Goal: Information Seeking & Learning: Learn about a topic

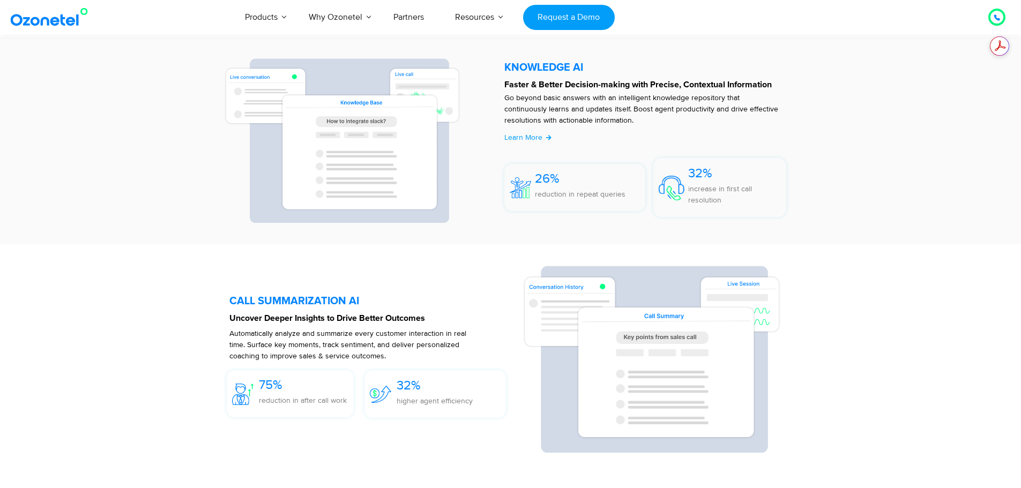
click at [989, 18] on div at bounding box center [996, 17] width 17 height 17
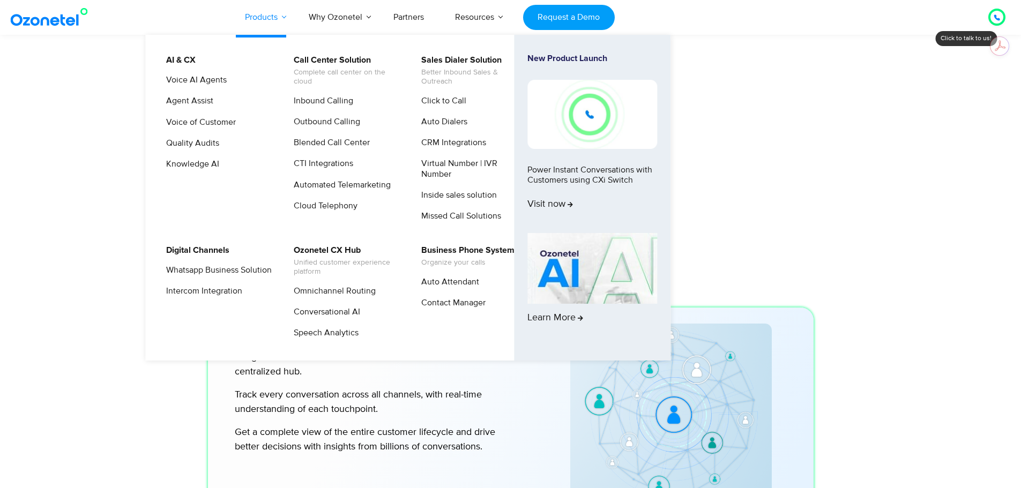
scroll to position [3819, 0]
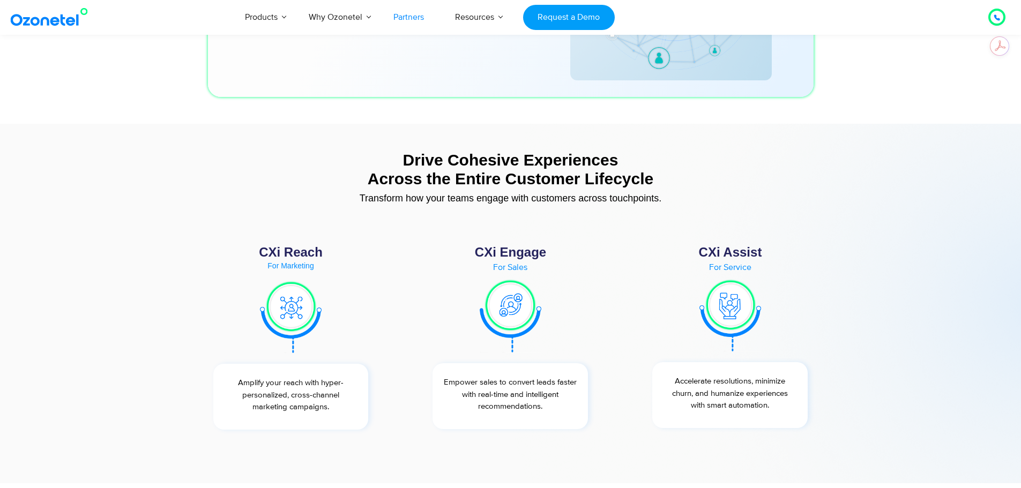
click at [405, 20] on link "Partners" at bounding box center [409, 16] width 62 height 35
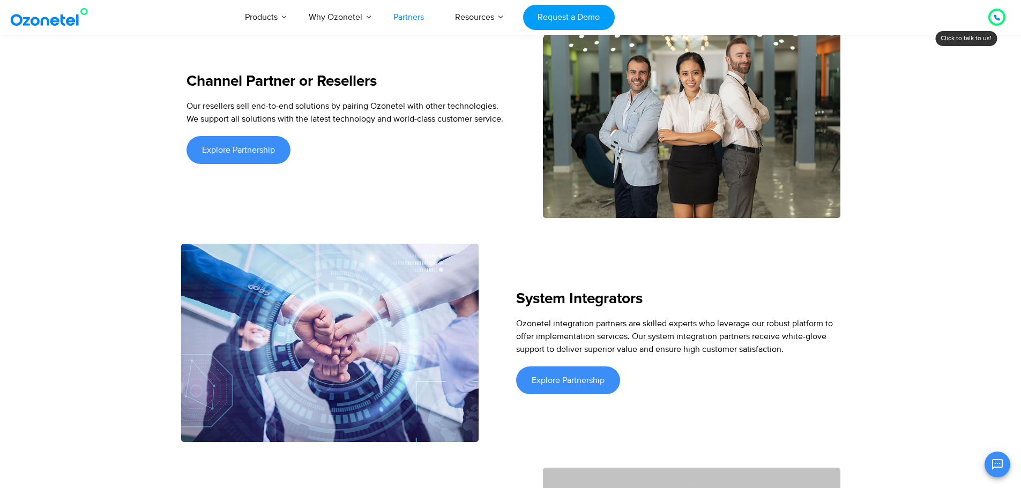
scroll to position [1822, 0]
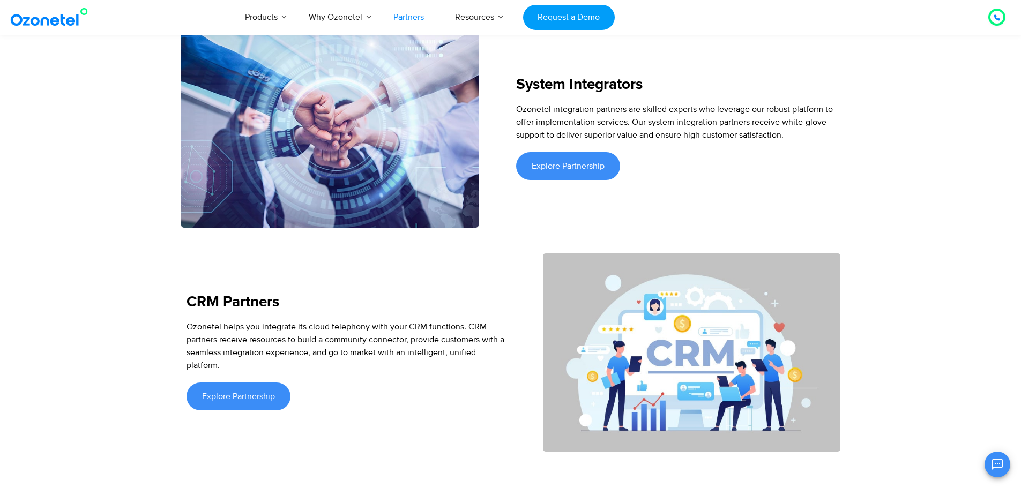
click at [413, 20] on link "Partners" at bounding box center [409, 16] width 62 height 35
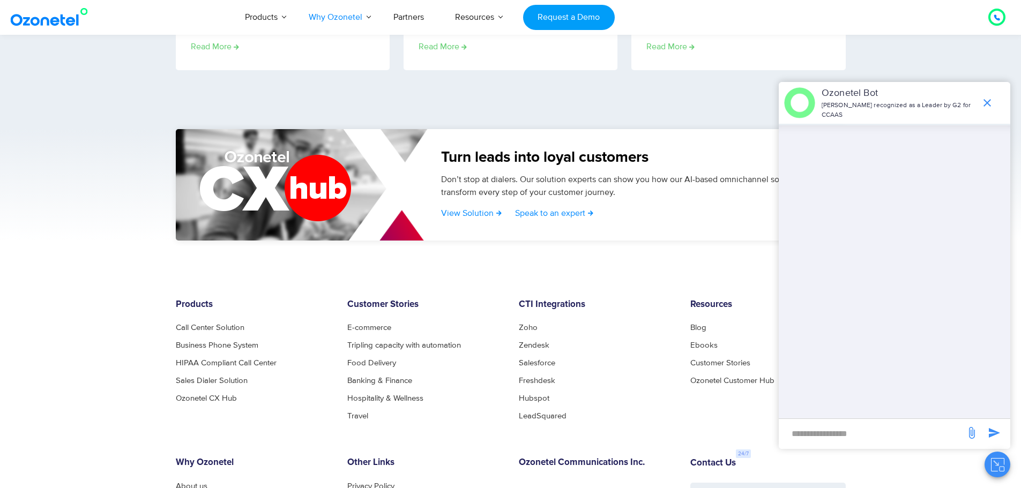
scroll to position [1768, 0]
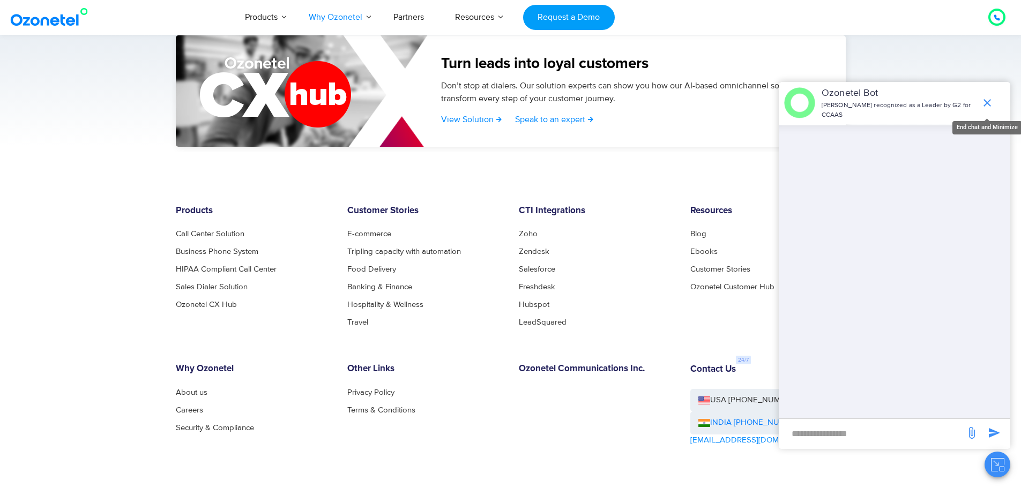
click at [990, 101] on icon "end chat or minimize" at bounding box center [987, 103] width 8 height 8
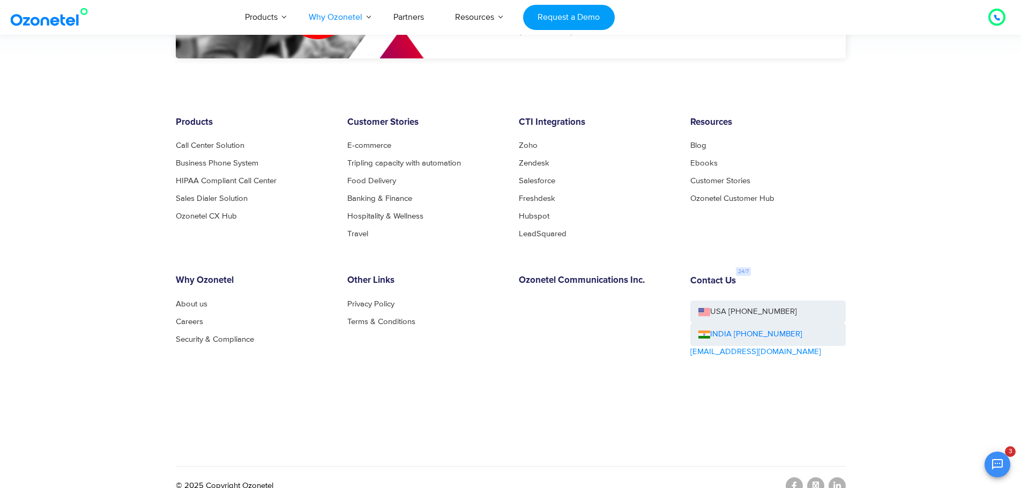
scroll to position [1874, 0]
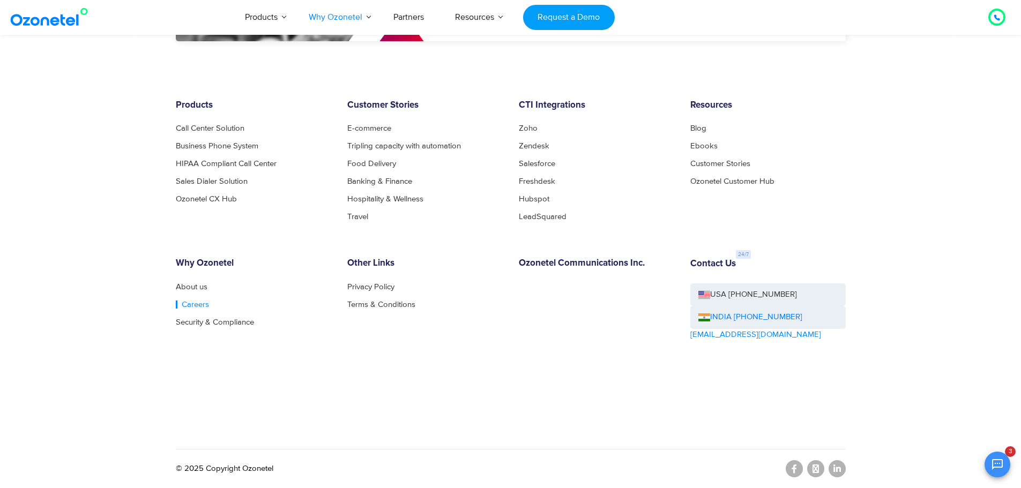
click at [197, 307] on link "Careers" at bounding box center [192, 305] width 33 height 8
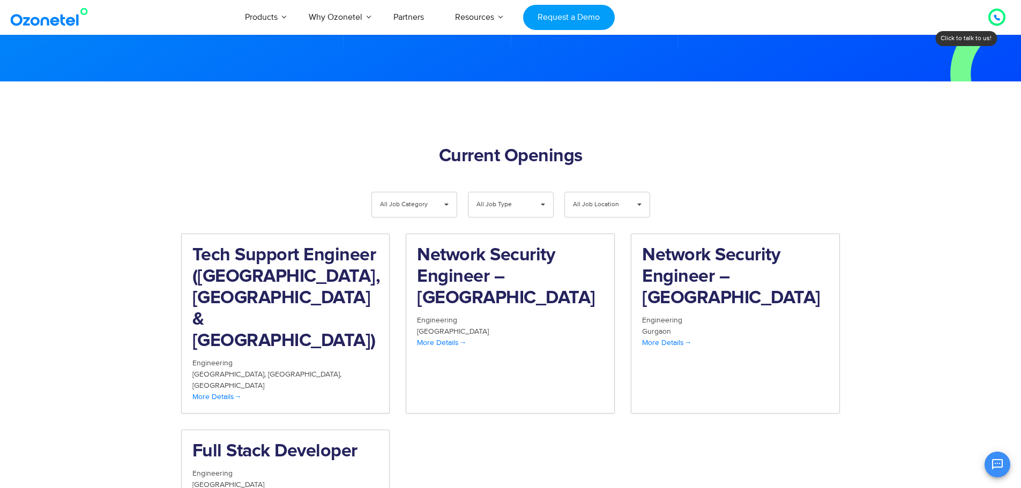
scroll to position [1018, 0]
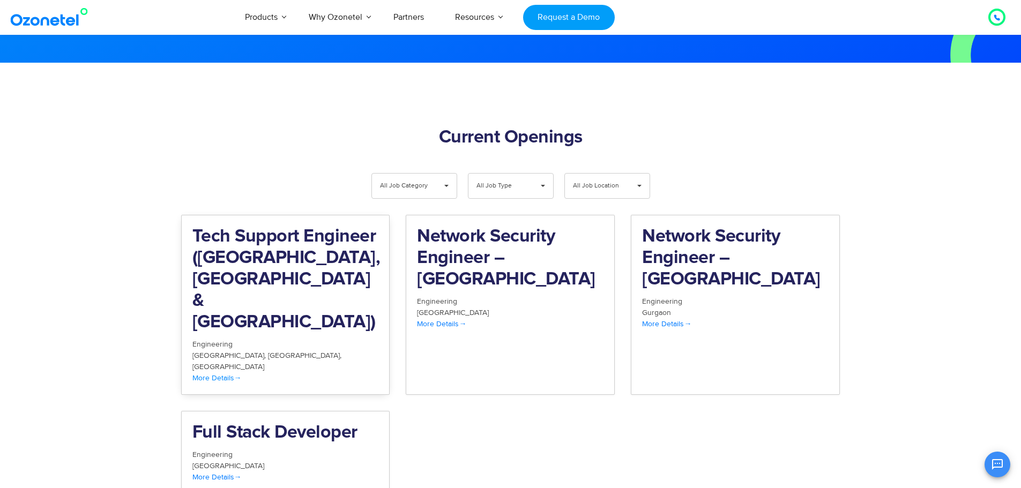
click at [314, 264] on div "Tech Support Engineer (Chennai, Bangalore & Mumbai)" at bounding box center [285, 282] width 186 height 113
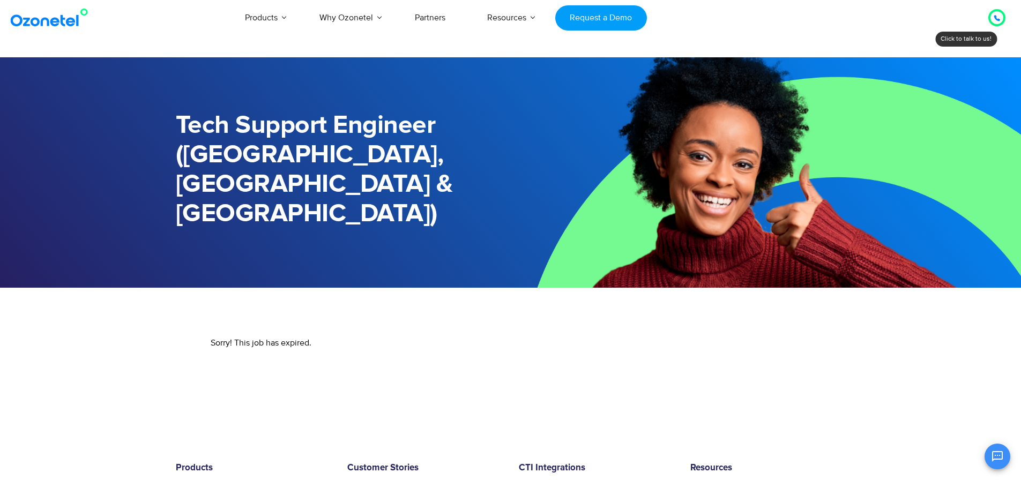
click at [49, 27] on link at bounding box center [51, 17] width 87 height 25
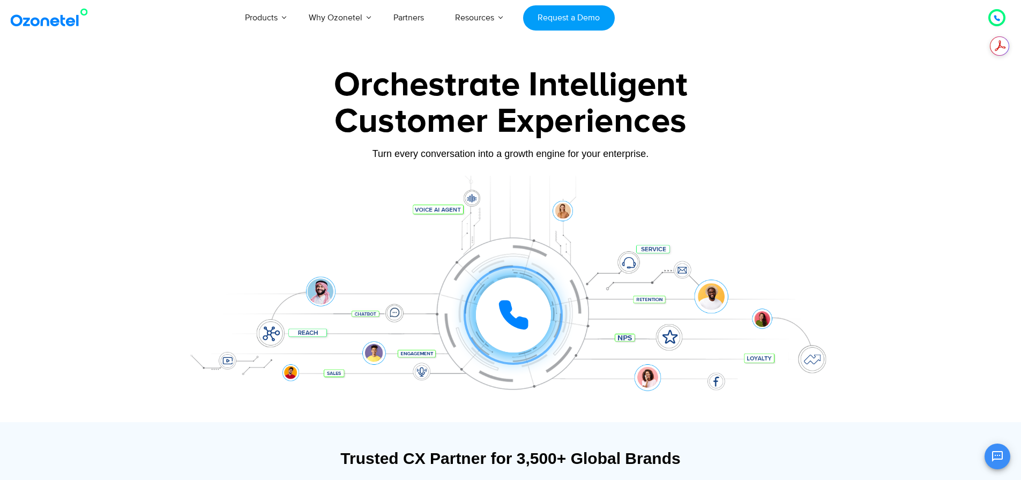
click at [298, 144] on div "Customer Experiences" at bounding box center [511, 121] width 670 height 51
